Goal: Information Seeking & Learning: Check status

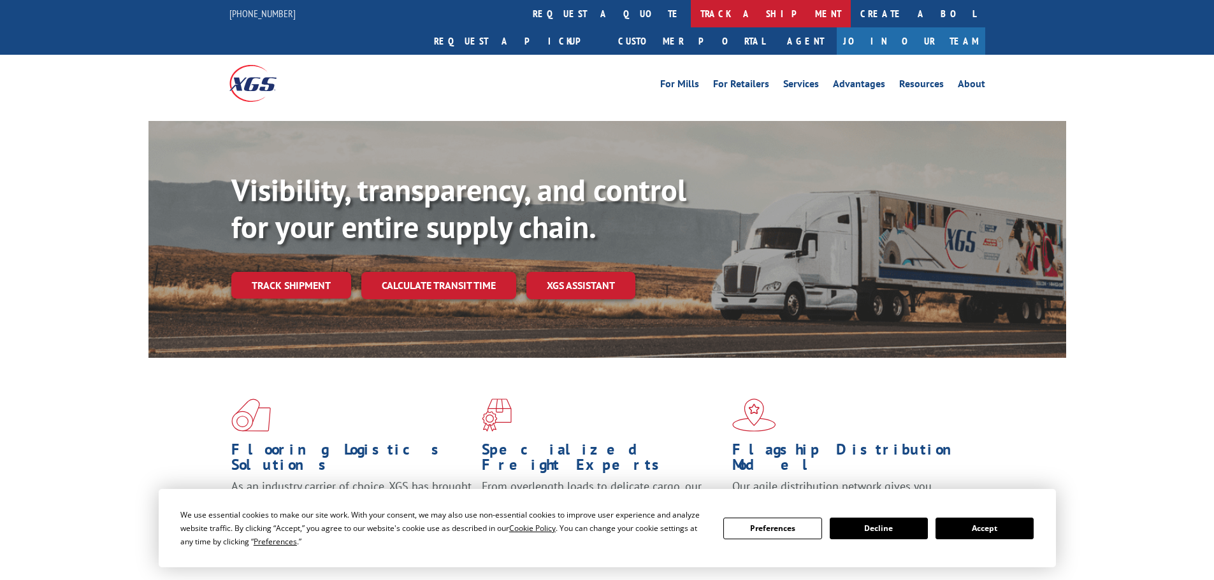
click at [691, 15] on link "track a shipment" at bounding box center [771, 13] width 160 height 27
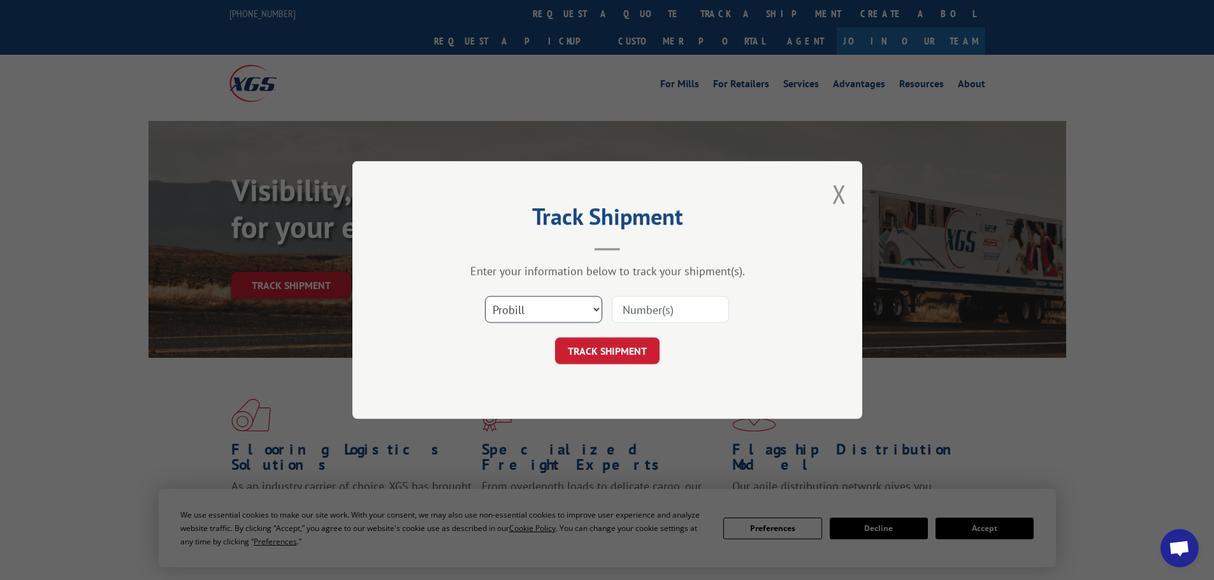
click at [536, 315] on select "Select category... Probill BOL PO" at bounding box center [543, 309] width 117 height 27
select select "bol"
click at [485, 296] on select "Select category... Probill BOL PO" at bounding box center [543, 309] width 117 height 27
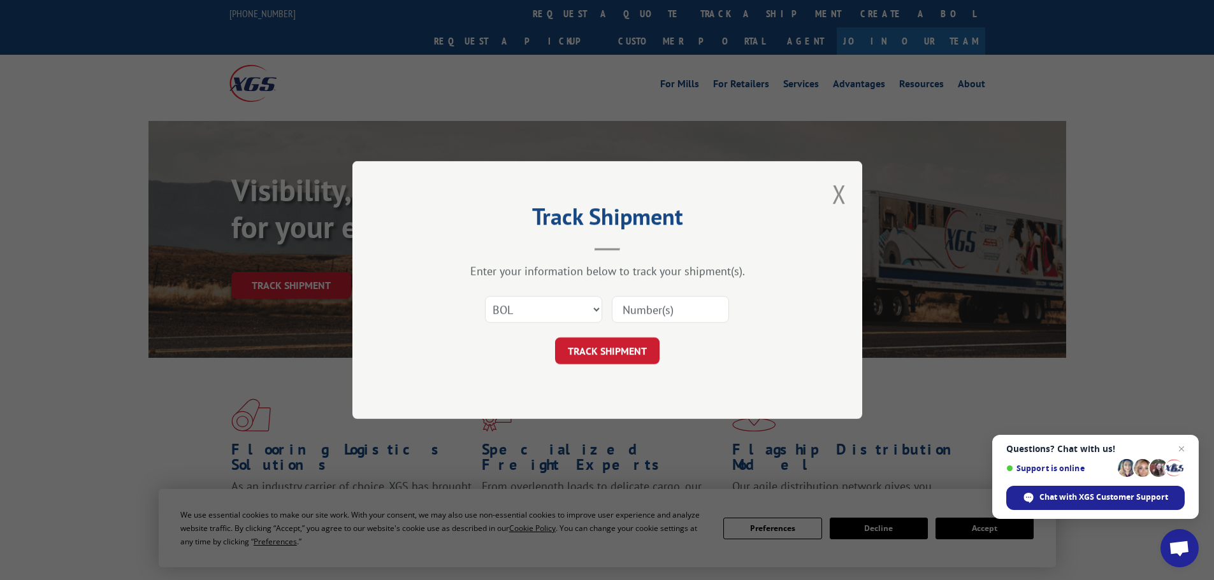
click at [638, 312] on input at bounding box center [670, 309] width 117 height 27
paste input "2879847"
type input "2879847"
click at [601, 353] on button "TRACK SHIPMENT" at bounding box center [607, 351] width 104 height 27
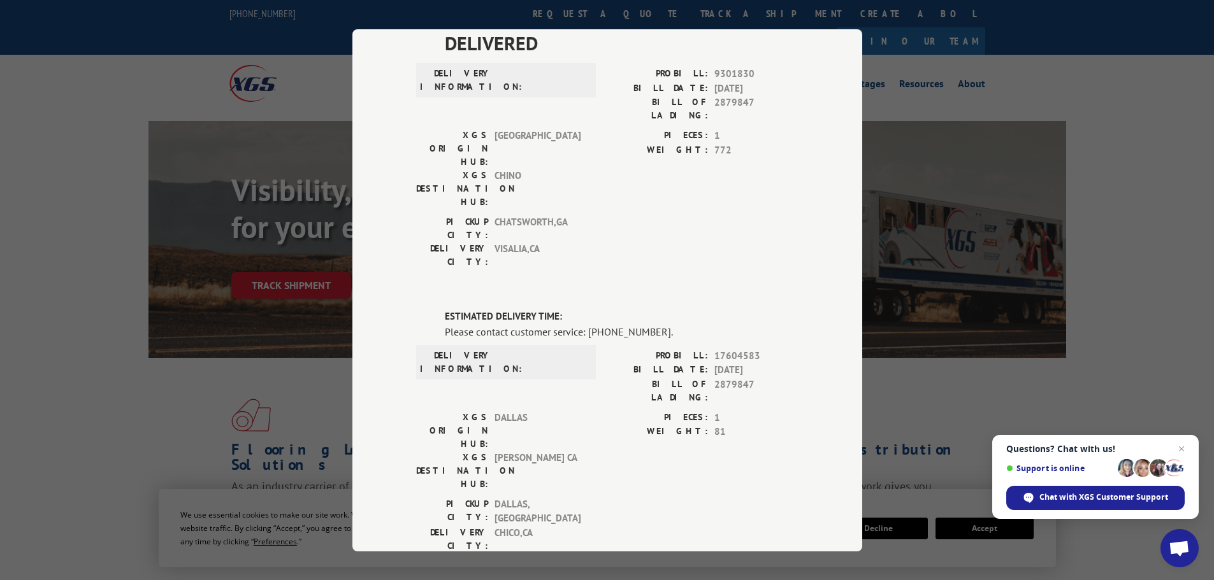
scroll to position [40, 0]
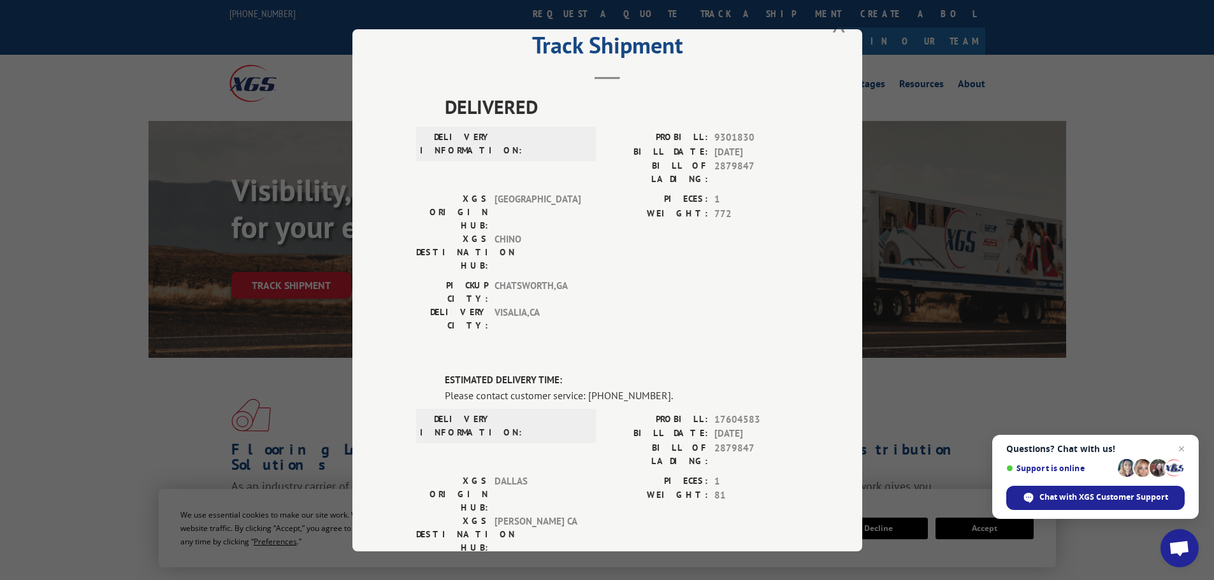
click at [1103, 286] on div "Track Shipment DELIVERED DELIVERY INFORMATION: PROBILL: 9301830 BILL DATE: [DAT…" at bounding box center [607, 290] width 1214 height 580
